Goal: Task Accomplishment & Management: Manage account settings

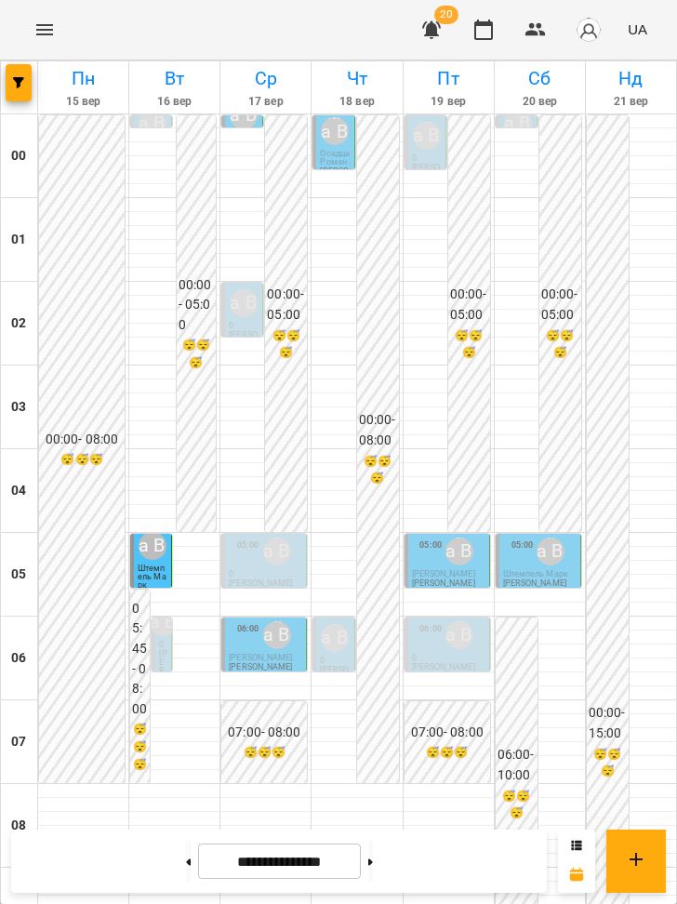
scroll to position [1174, 0]
click at [45, 28] on icon "Menu" at bounding box center [44, 30] width 22 height 22
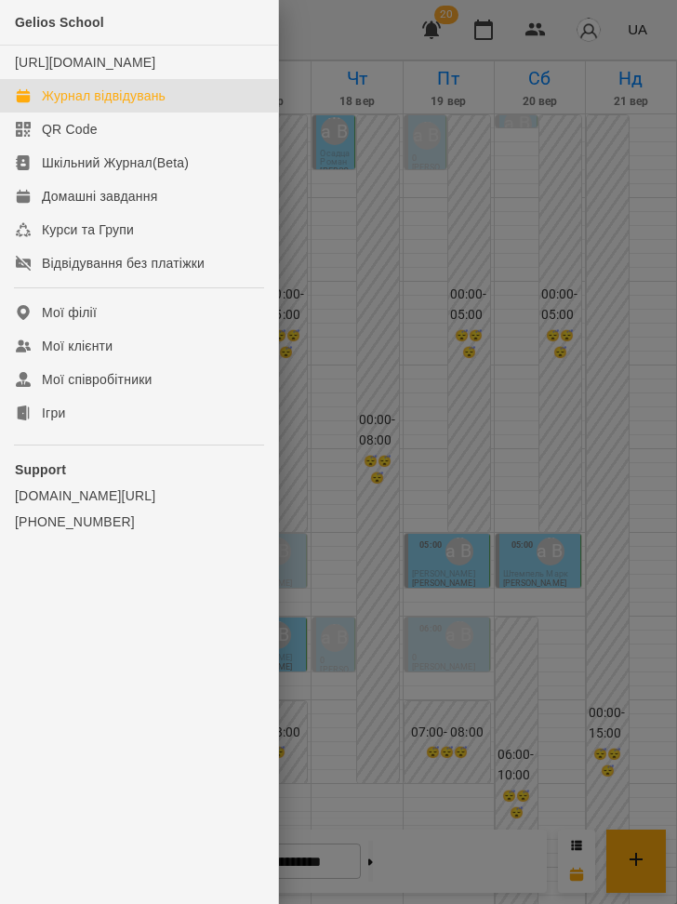
click at [438, 182] on div at bounding box center [338, 452] width 677 height 904
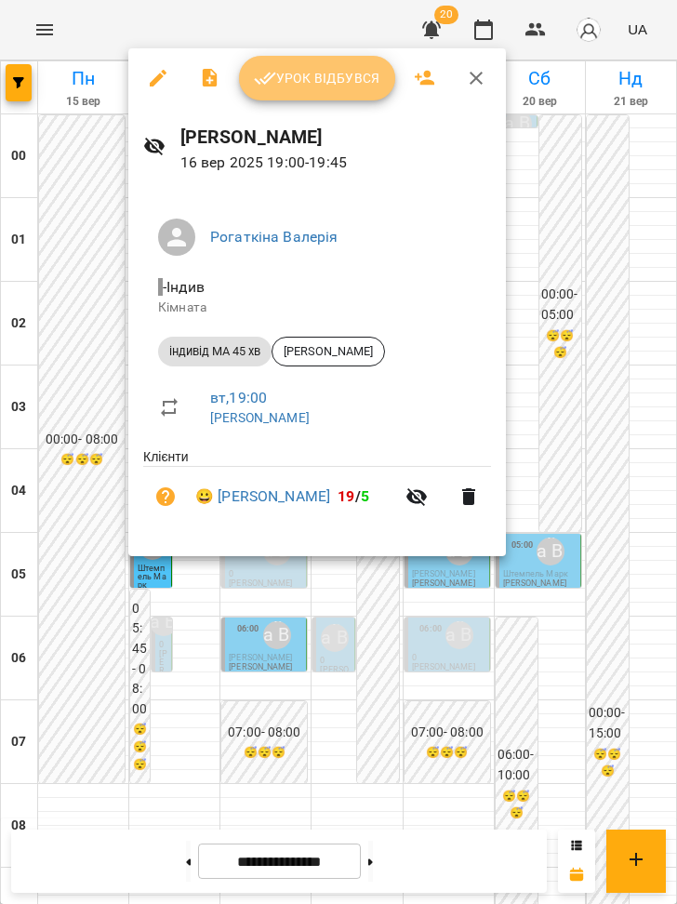
click at [313, 76] on span "Урок відбувся" at bounding box center [317, 78] width 127 height 22
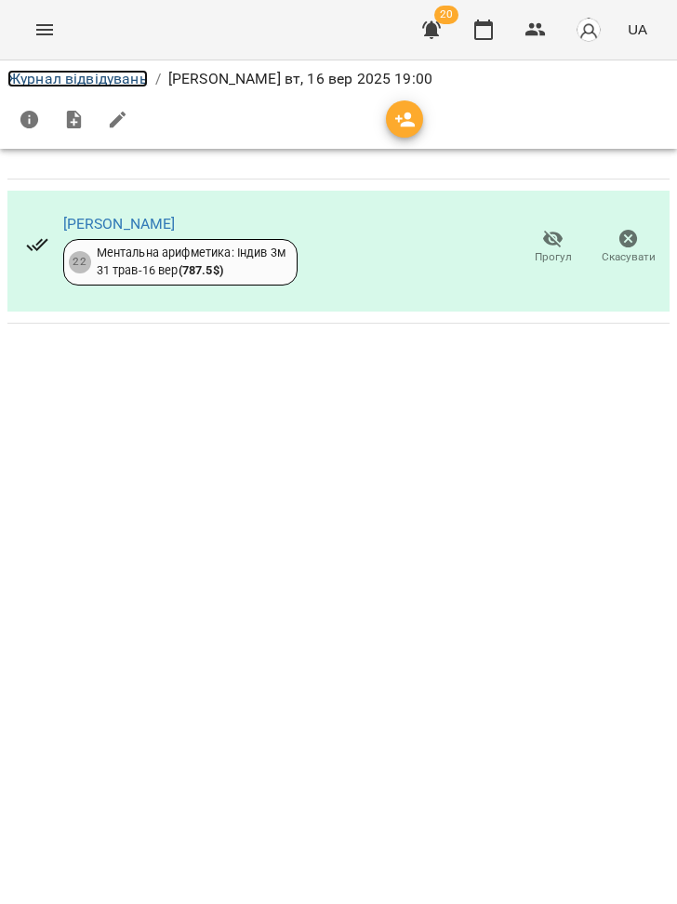
click at [141, 80] on link "Журнал відвідувань" at bounding box center [77, 79] width 141 height 18
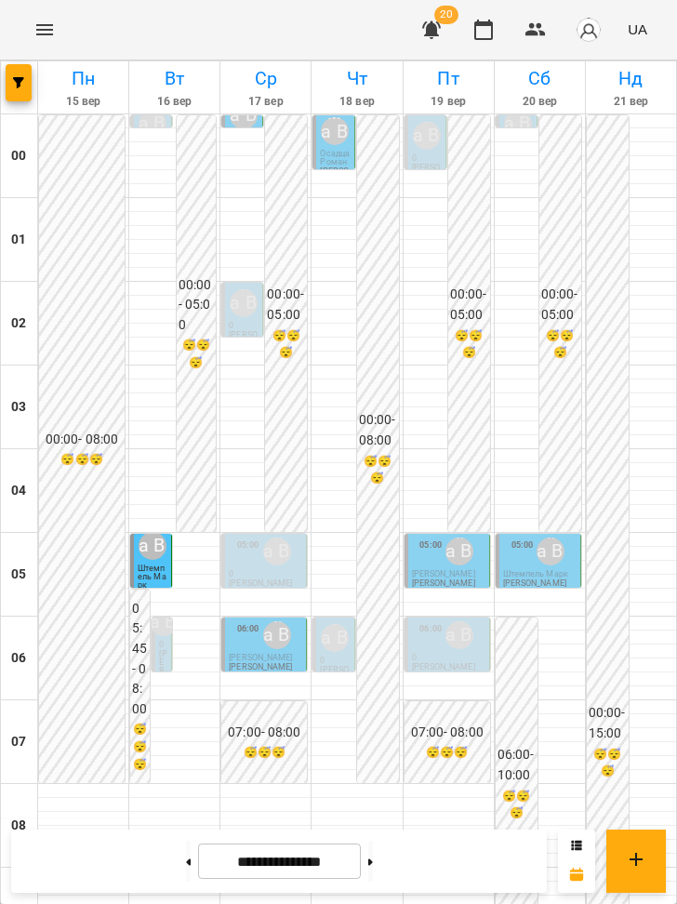
scroll to position [1304, 0]
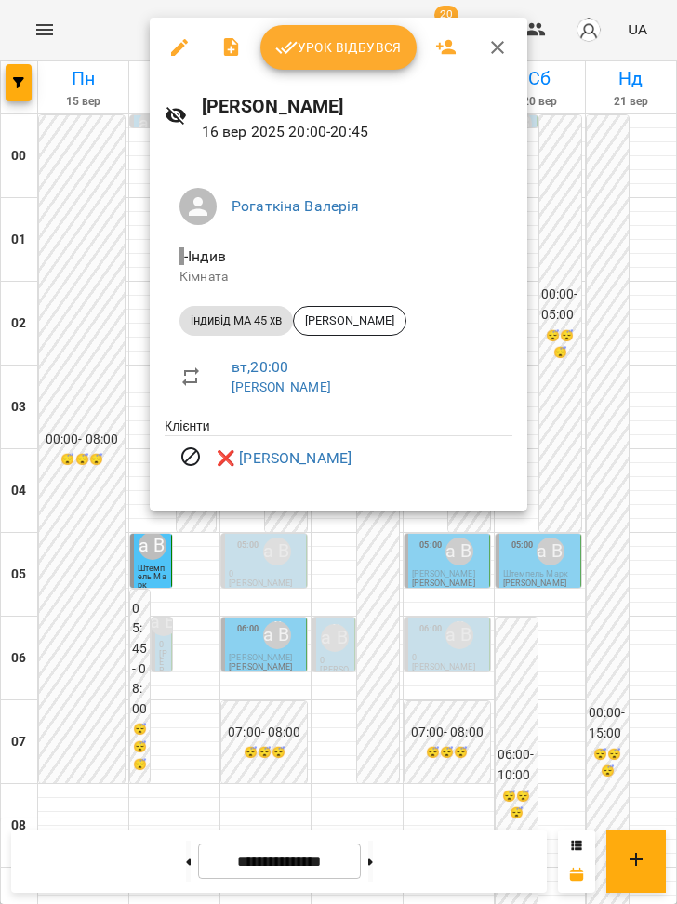
click at [167, 576] on div at bounding box center [338, 452] width 677 height 904
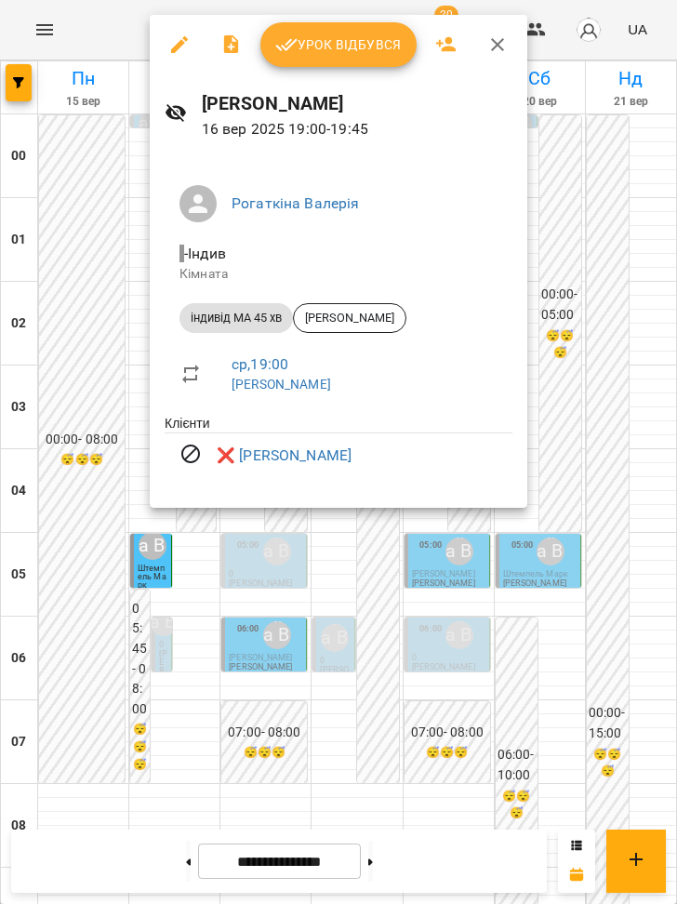
click at [179, 556] on div at bounding box center [338, 452] width 677 height 904
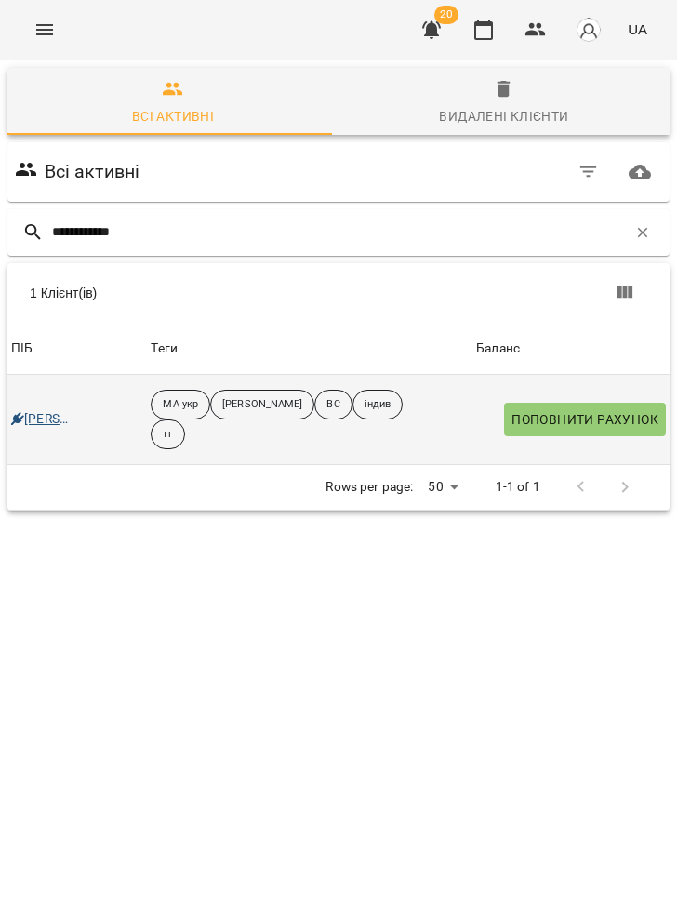
type input "**********"
click at [51, 415] on link "[PERSON_NAME]" at bounding box center [42, 419] width 62 height 19
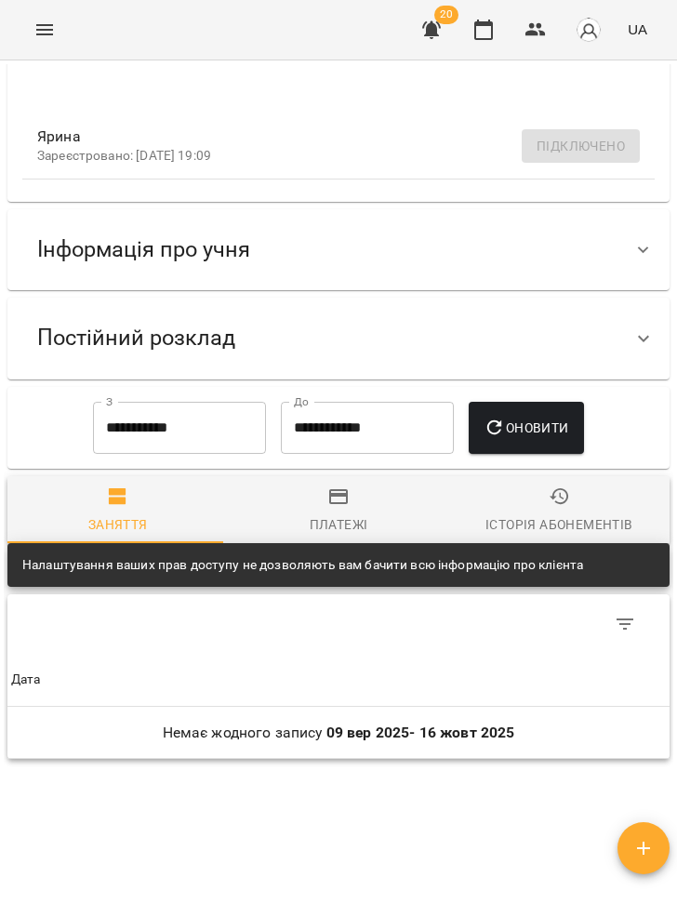
scroll to position [392, 0]
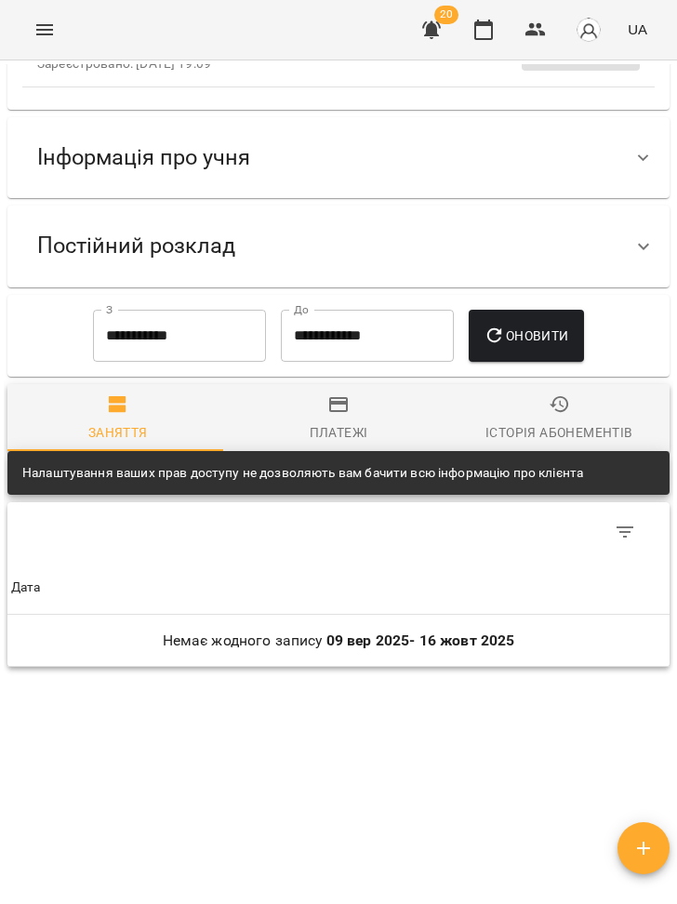
click at [250, 235] on div "Постійний розклад" at bounding box center [321, 246] width 599 height 59
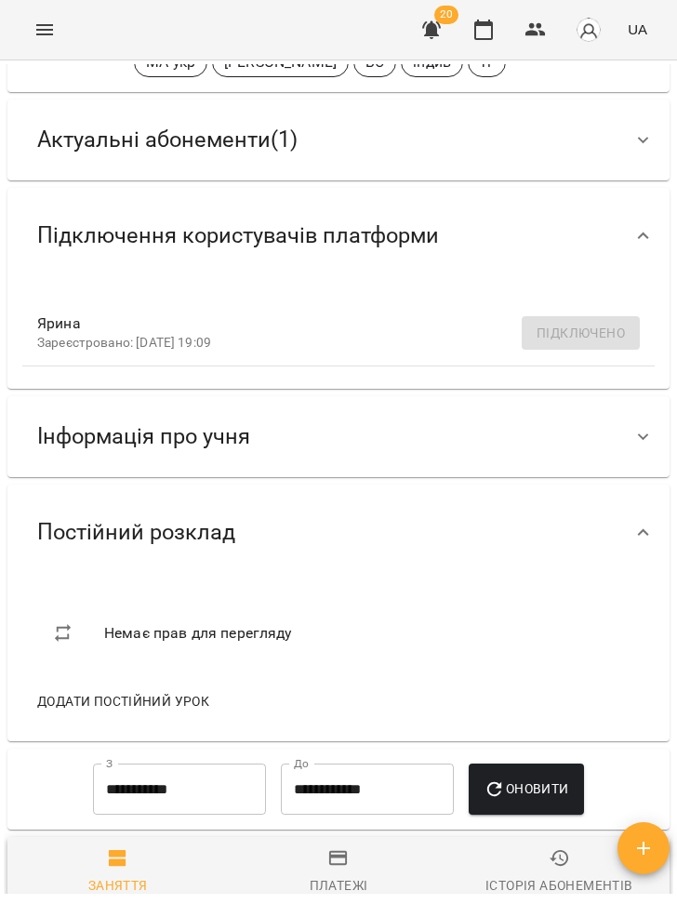
scroll to position [90, 0]
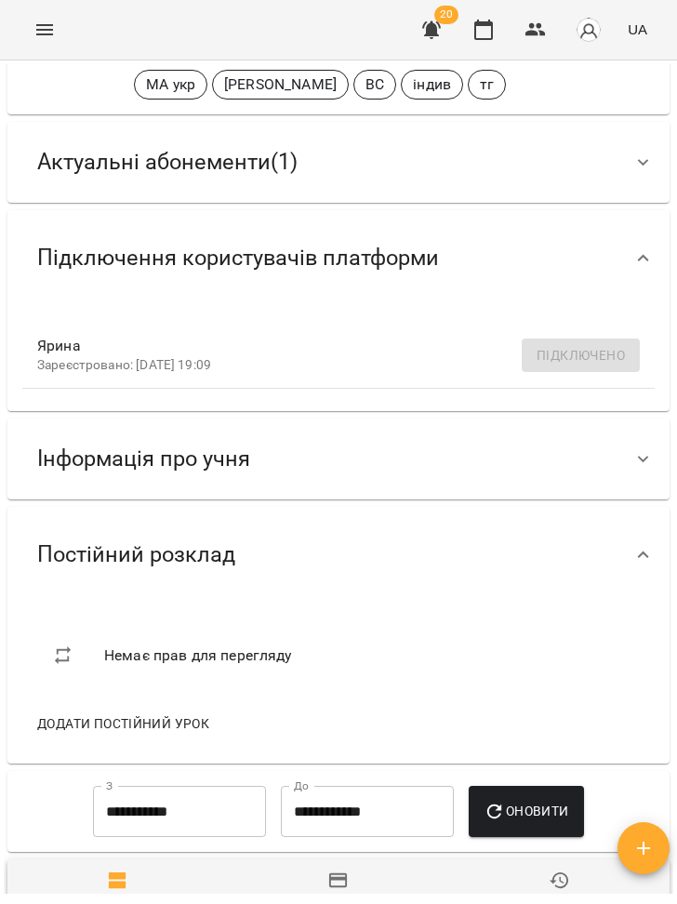
click at [155, 445] on span "Інформація про учня" at bounding box center [143, 459] width 213 height 29
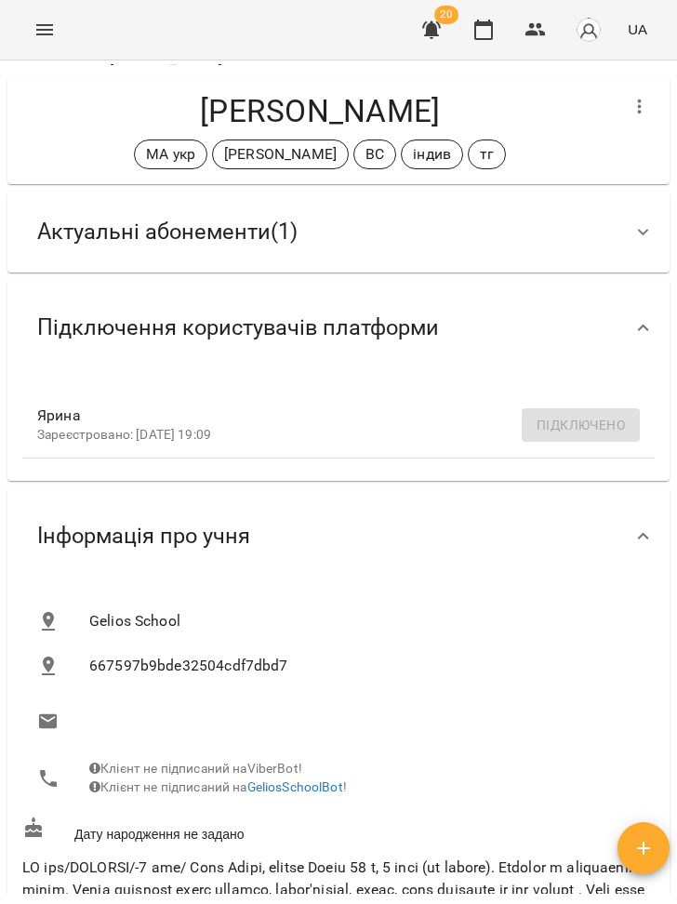
scroll to position [0, 0]
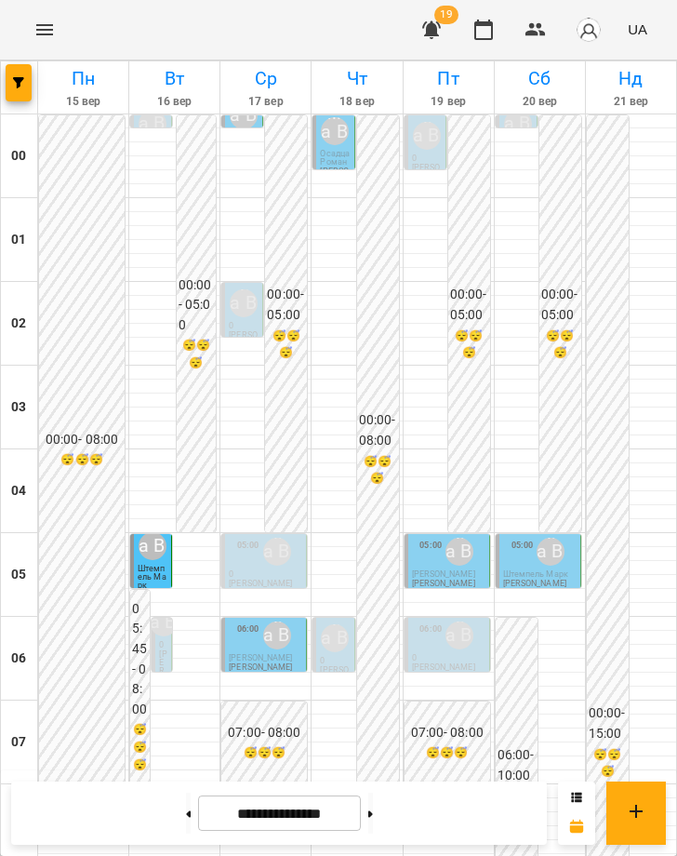
scroll to position [329, 0]
